Goal: Task Accomplishment & Management: Use online tool/utility

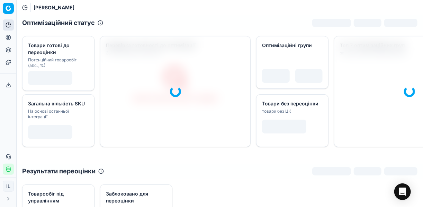
click at [10, 38] on icon at bounding box center [9, 38] width 6 height 6
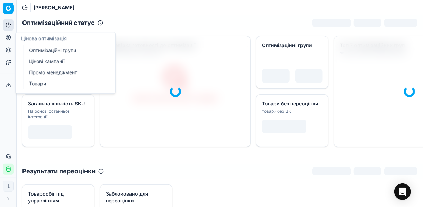
click at [50, 51] on link "Оптимізаційні групи" at bounding box center [66, 50] width 81 height 10
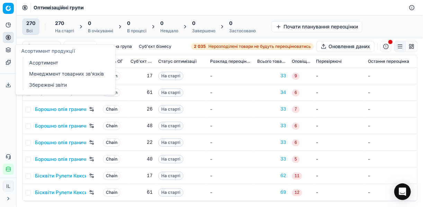
click at [47, 62] on link "Асортимент" at bounding box center [66, 63] width 81 height 10
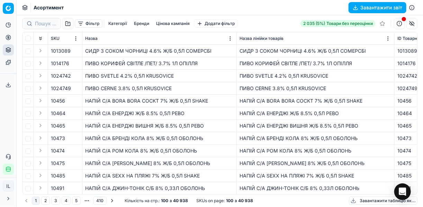
click at [141, 23] on button "Бренди" at bounding box center [141, 23] width 21 height 8
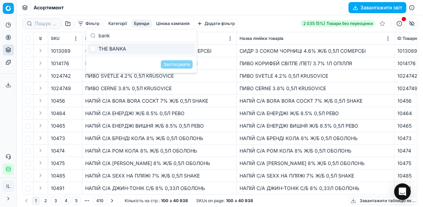
type input "bank"
drag, startPoint x: 93, startPoint y: 48, endPoint x: 103, endPoint y: 49, distance: 10.0
click at [93, 49] on input "Suggestions" at bounding box center [93, 49] width 6 height 6
checkbox input "true"
click at [169, 63] on button "Застосувати" at bounding box center [177, 64] width 32 height 8
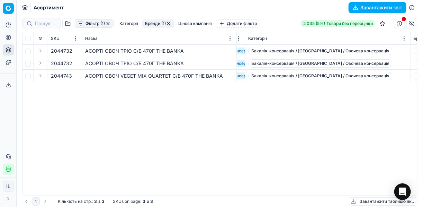
scroll to position [0, 1288]
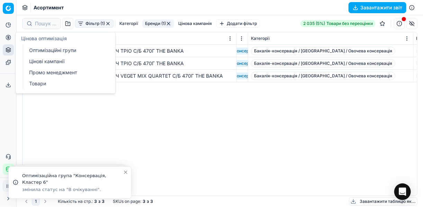
click at [8, 37] on icon at bounding box center [8, 37] width 2 height 2
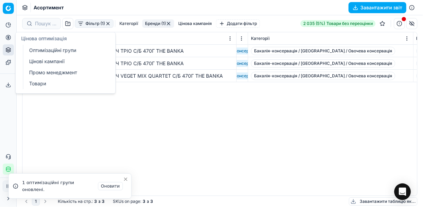
click at [50, 49] on link "Оптимізаційні групи" at bounding box center [66, 50] width 81 height 10
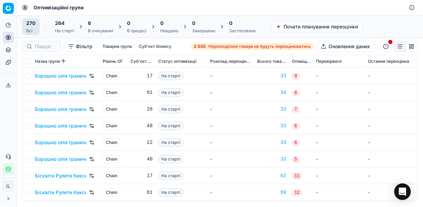
click at [107, 27] on div "6 В очікуванні" at bounding box center [100, 27] width 25 height 14
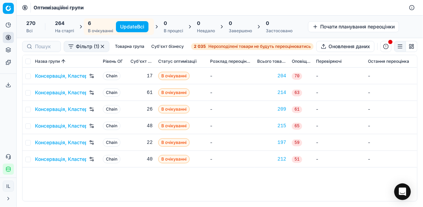
click at [135, 26] on button "Update Всі" at bounding box center [132, 26] width 33 height 11
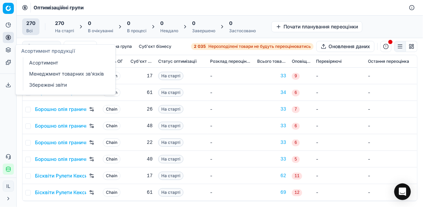
click at [42, 62] on link "Асортимент" at bounding box center [66, 63] width 81 height 10
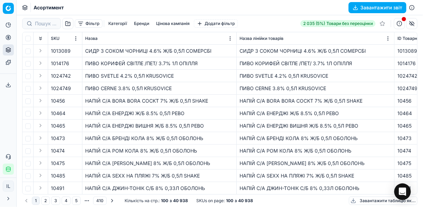
click at [141, 23] on button "Бренди" at bounding box center [141, 23] width 21 height 8
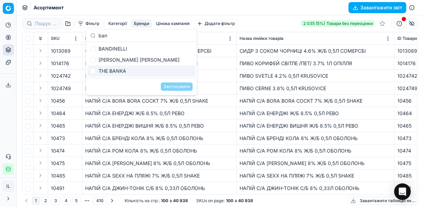
type input "ban"
click at [94, 70] on input "Suggestions" at bounding box center [93, 71] width 6 height 6
checkbox input "true"
click at [164, 83] on button "Застосувати" at bounding box center [177, 86] width 32 height 8
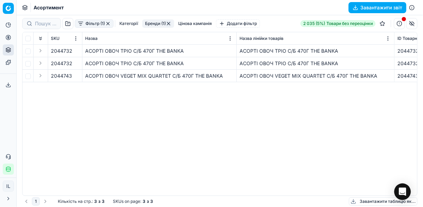
click at [65, 52] on span "2044732" at bounding box center [61, 50] width 21 height 7
click at [76, 51] on button "button" at bounding box center [75, 50] width 7 height 7
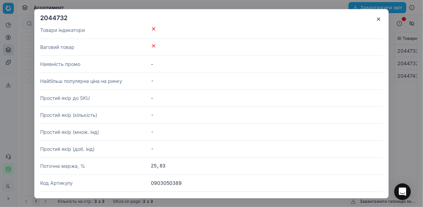
scroll to position [1052, 0]
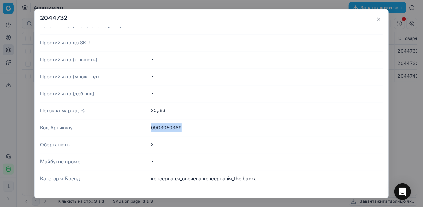
drag, startPoint x: 179, startPoint y: 119, endPoint x: 147, endPoint y: 119, distance: 31.8
copy dl "Код Артикулу 0903050389"
click at [379, 18] on button "button" at bounding box center [378, 19] width 8 height 8
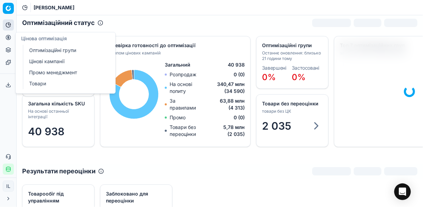
click at [6, 39] on icon at bounding box center [9, 38] width 6 height 6
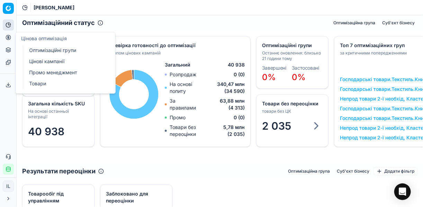
click at [46, 61] on link "Цінові кампанії" at bounding box center [66, 61] width 81 height 10
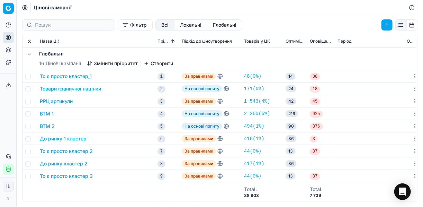
click at [118, 29] on button "Фільтр" at bounding box center [135, 24] width 35 height 11
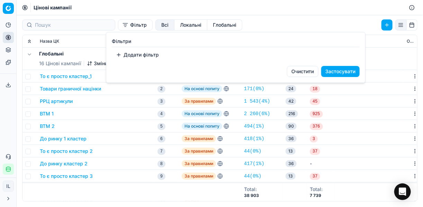
click at [123, 54] on button "Додати фільтр" at bounding box center [137, 54] width 51 height 11
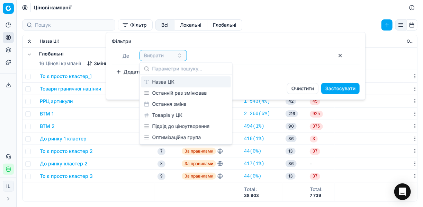
click at [177, 82] on div "Назва ЦК" at bounding box center [186, 81] width 90 height 11
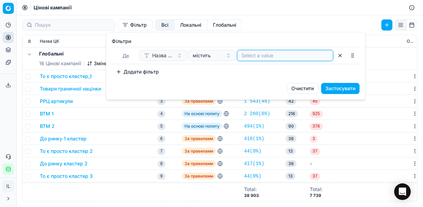
click at [249, 57] on input at bounding box center [285, 55] width 87 height 7
type input "r"
type input "консе"
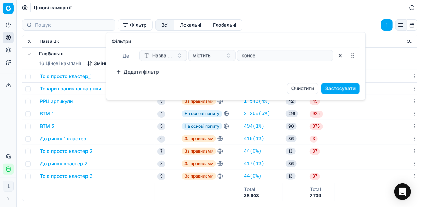
click at [341, 86] on button "Застосувати" at bounding box center [340, 88] width 38 height 11
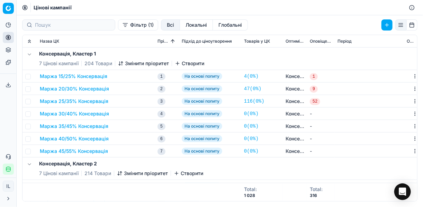
click at [72, 90] on button "Маржа 20/30% Консервація" at bounding box center [74, 88] width 69 height 7
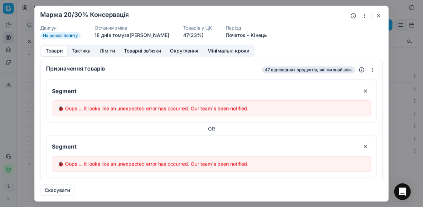
click at [375, 15] on button "button" at bounding box center [378, 15] width 8 height 8
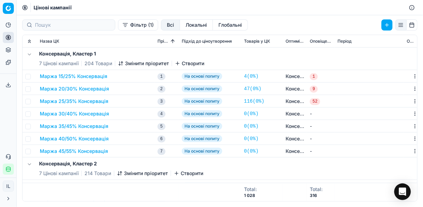
click at [69, 88] on button "Маржа 20/30% Консервація" at bounding box center [74, 88] width 69 height 7
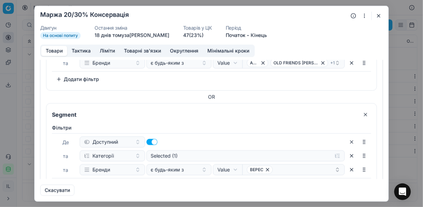
scroll to position [28, 0]
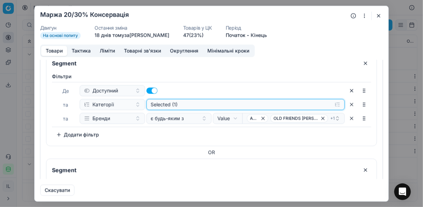
click at [334, 101] on button "Selected (1)" at bounding box center [245, 104] width 199 height 11
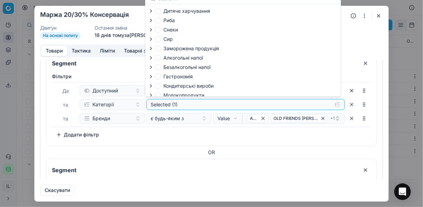
scroll to position [24, 0]
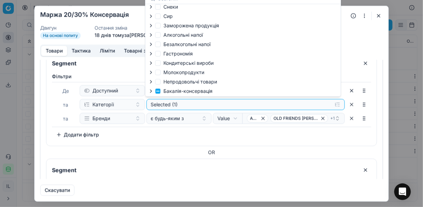
click at [150, 91] on icon "button" at bounding box center [151, 91] width 6 height 6
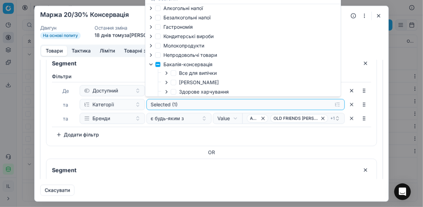
scroll to position [79, 0]
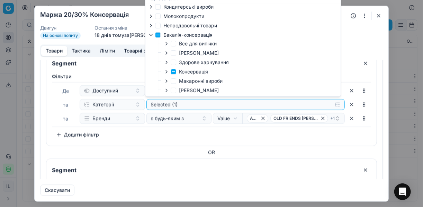
click at [164, 72] on icon "button" at bounding box center [167, 72] width 6 height 6
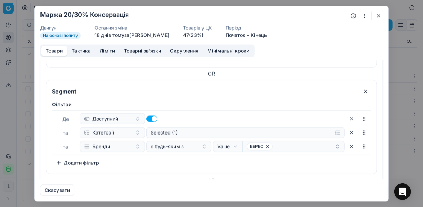
scroll to position [138, 0]
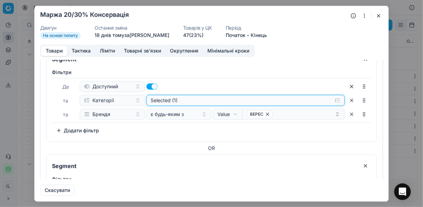
click at [334, 98] on button "Selected (1)" at bounding box center [245, 99] width 199 height 11
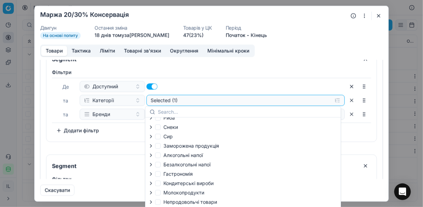
scroll to position [24, 0]
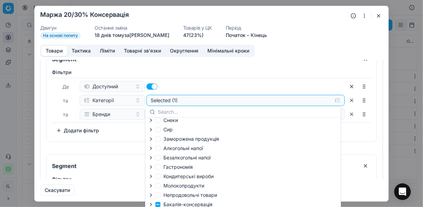
click at [151, 204] on icon "button" at bounding box center [151, 204] width 6 height 6
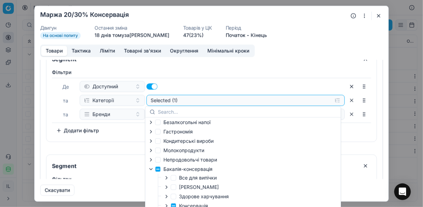
scroll to position [79, 0]
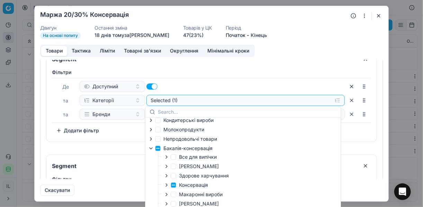
click at [169, 185] on icon "button" at bounding box center [167, 185] width 6 height 6
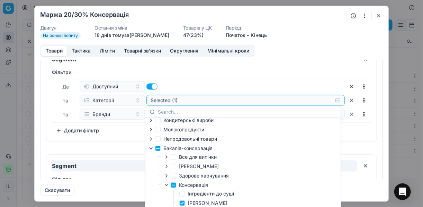
click at [136, 165] on input "Segment" at bounding box center [204, 165] width 307 height 11
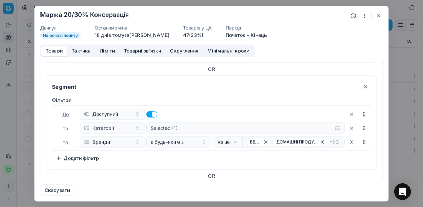
scroll to position [332, 0]
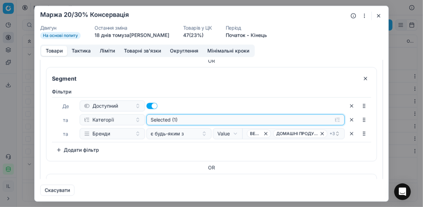
click at [332, 117] on button "Selected (1)" at bounding box center [245, 119] width 199 height 11
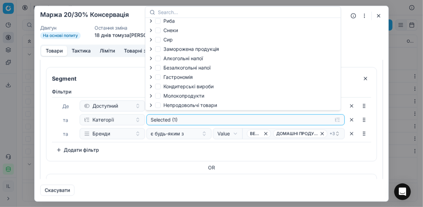
scroll to position [24, 0]
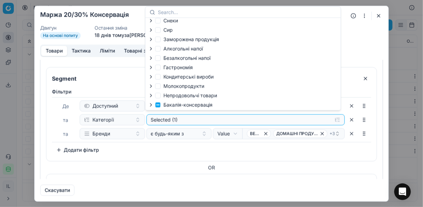
click at [150, 105] on icon "button" at bounding box center [151, 105] width 6 height 6
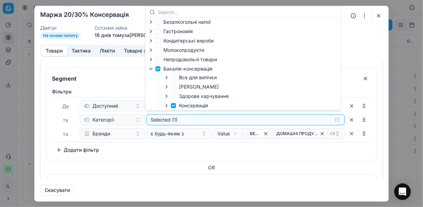
scroll to position [79, 0]
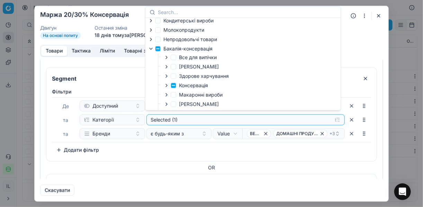
click at [167, 86] on icon "button" at bounding box center [167, 86] width 6 height 6
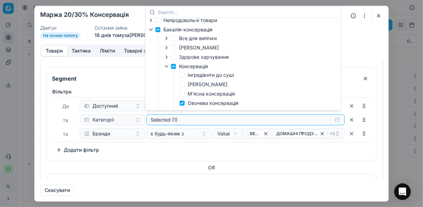
scroll to position [107, 0]
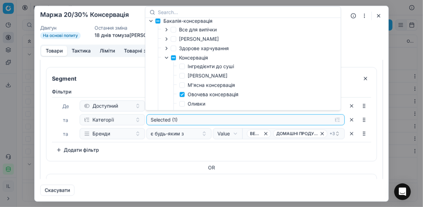
click at [262, 148] on div "Фiльтри Де Доступний та Категорії Selected (1) та Бренди є будь-яким з Value Fi…" at bounding box center [211, 121] width 319 height 67
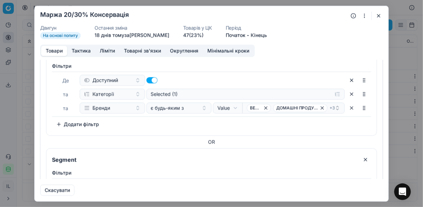
scroll to position [360, 0]
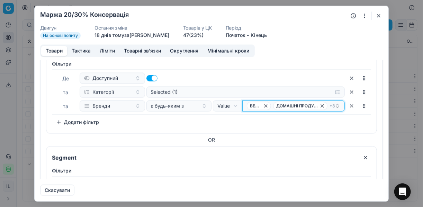
click at [269, 103] on div "ВЕРЕС ДОМАШНІ ПРОДУКТИ + 3" at bounding box center [291, 105] width 88 height 8
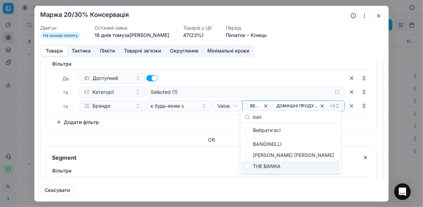
type input "ban"
click at [247, 166] on input "Suggestions" at bounding box center [248, 166] width 6 height 6
checkbox input "true"
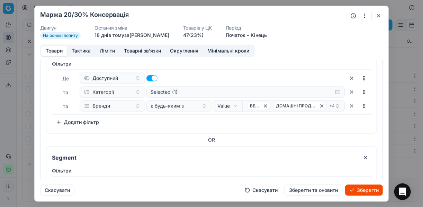
click at [365, 190] on button "Зберегти" at bounding box center [364, 189] width 38 height 11
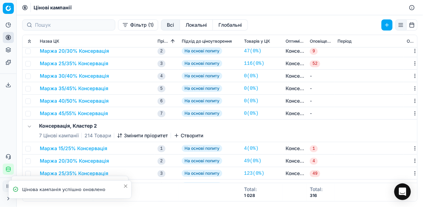
scroll to position [83, 0]
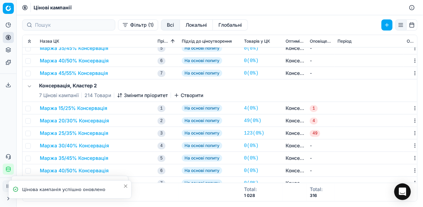
click at [78, 120] on button "Маржа 20/30% Консервація" at bounding box center [74, 120] width 69 height 7
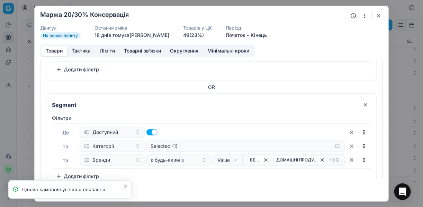
scroll to position [332, 0]
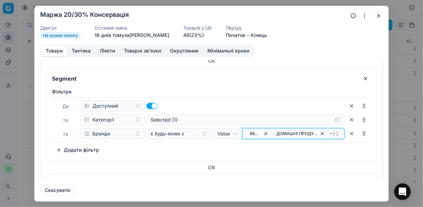
click at [273, 129] on span "ДОМАШНІ ПРОДУКТИ" at bounding box center [300, 133] width 54 height 8
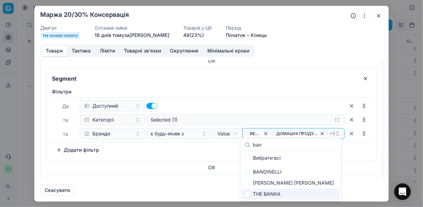
type input "ban"
click at [248, 194] on input "Suggestions" at bounding box center [248, 194] width 6 height 6
checkbox input "true"
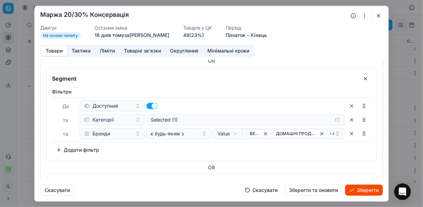
click at [362, 192] on button "Зберегти" at bounding box center [364, 189] width 38 height 11
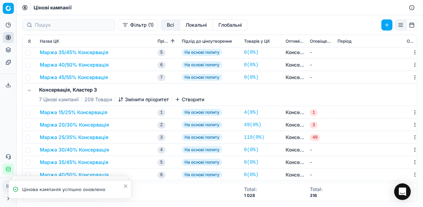
scroll to position [249, 0]
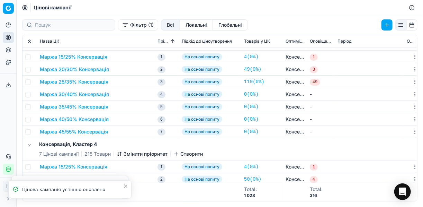
click at [82, 69] on button "Маржа 20/30% Консервація" at bounding box center [74, 69] width 69 height 7
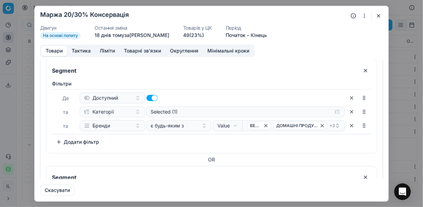
scroll to position [360, 0]
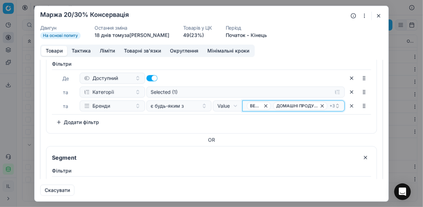
click at [242, 103] on button "ВЕРЕС ДОМАШНІ ПРОДУКТИ + 3" at bounding box center [293, 105] width 102 height 11
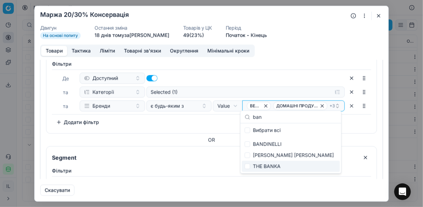
type input "ban"
click at [250, 166] on div "THE BANKA" at bounding box center [291, 166] width 98 height 11
checkbox input "true"
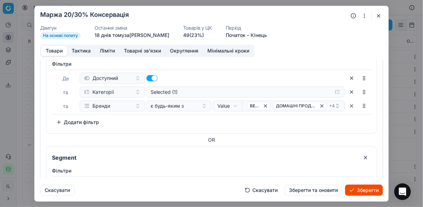
click at [352, 188] on button "Зберегти" at bounding box center [364, 189] width 38 height 11
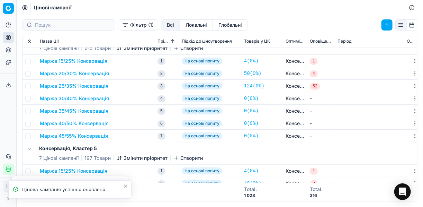
click at [74, 75] on button "Маржа 20/30% Консервація" at bounding box center [74, 73] width 69 height 7
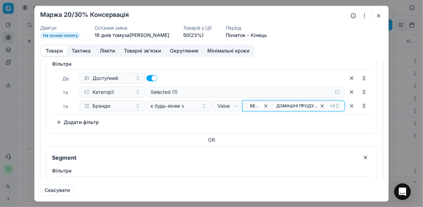
click at [243, 102] on button "ВЕРЕС ДОМАШНІ ПРОДУКТИ + 3" at bounding box center [293, 105] width 102 height 11
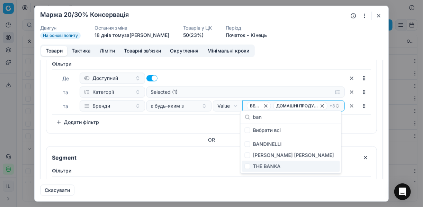
type input "ban"
click at [247, 165] on input "Suggestions" at bounding box center [248, 166] width 6 height 6
checkbox input "true"
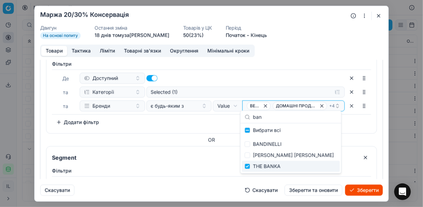
click at [352, 189] on button "Зберегти" at bounding box center [364, 189] width 38 height 11
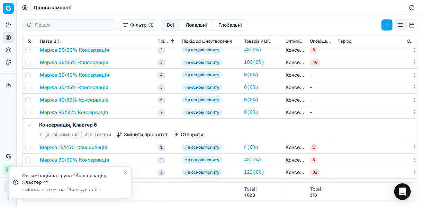
scroll to position [471, 0]
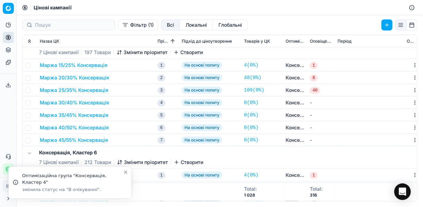
click at [72, 77] on button "Маржа 20/30% Консервація" at bounding box center [74, 77] width 69 height 7
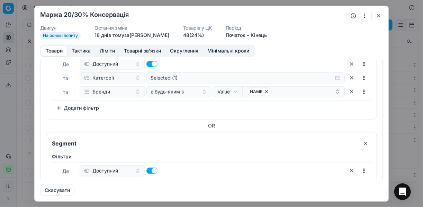
scroll to position [305, 0]
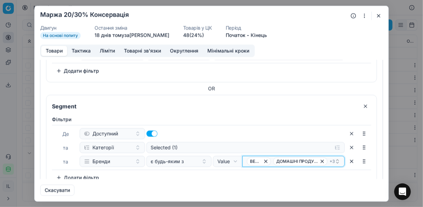
click at [244, 157] on button "ВЕРЕС ДОМАШНІ ПРОДУКТИ + 3" at bounding box center [293, 160] width 102 height 11
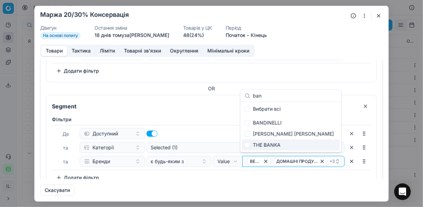
type input "ban"
click at [249, 144] on input "Suggestions" at bounding box center [248, 145] width 6 height 6
checkbox input "true"
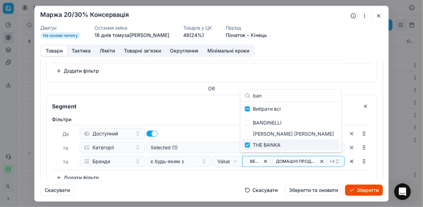
click at [360, 187] on button "Зберегти" at bounding box center [364, 189] width 38 height 11
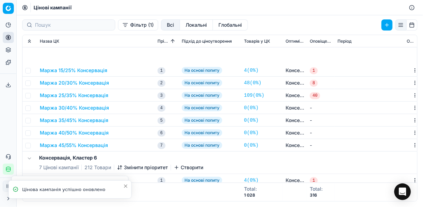
scroll to position [549, 0]
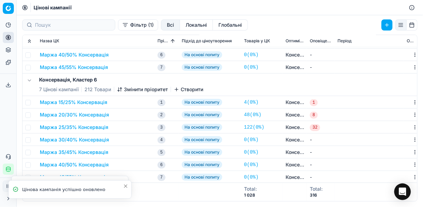
click at [83, 111] on button "Маржа 20/30% Консервація" at bounding box center [74, 114] width 69 height 7
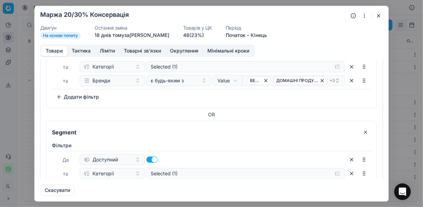
scroll to position [388, 0]
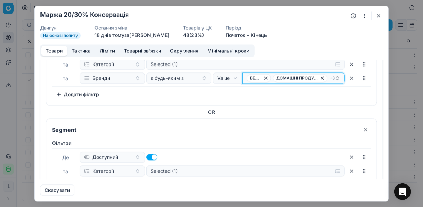
click at [269, 74] on div "ВЕРЕС ДОМАШНІ ПРОДУКТИ + 3" at bounding box center [291, 78] width 88 height 8
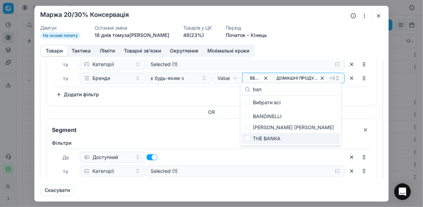
type input "ban"
click at [244, 137] on div "THE BANKA" at bounding box center [291, 138] width 98 height 11
checkbox input "true"
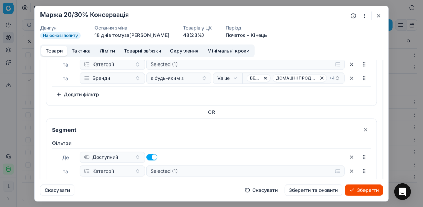
click at [355, 191] on button "Зберегти" at bounding box center [364, 189] width 38 height 11
